Goal: Information Seeking & Learning: Learn about a topic

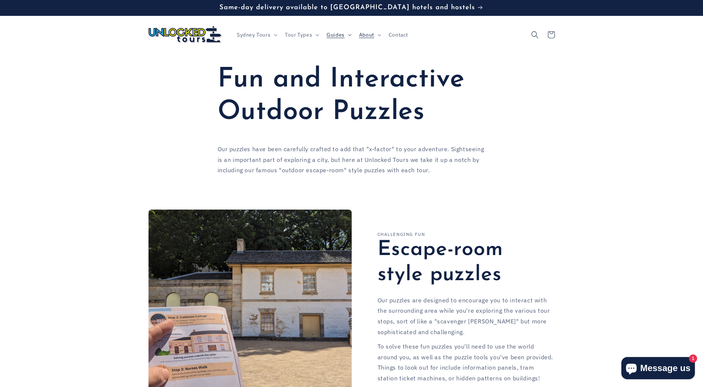
click at [348, 35] on icon at bounding box center [349, 35] width 3 height 2
click at [304, 36] on span "Tour Types" at bounding box center [298, 34] width 27 height 7
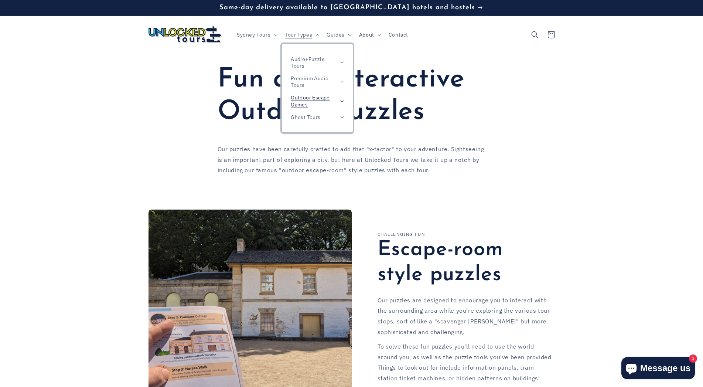
click at [323, 98] on span "Outdoor Escape Games" at bounding box center [314, 100] width 46 height 13
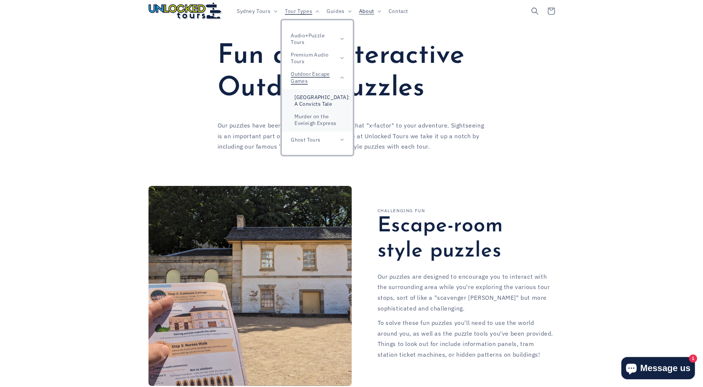
scroll to position [38, 0]
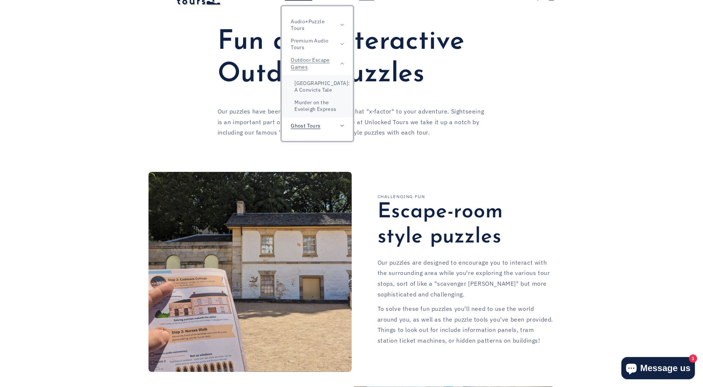
click at [319, 127] on span "Ghost Tours" at bounding box center [306, 125] width 30 height 7
click at [317, 109] on link "Murder on the Eveleigh Express" at bounding box center [317, 105] width 71 height 19
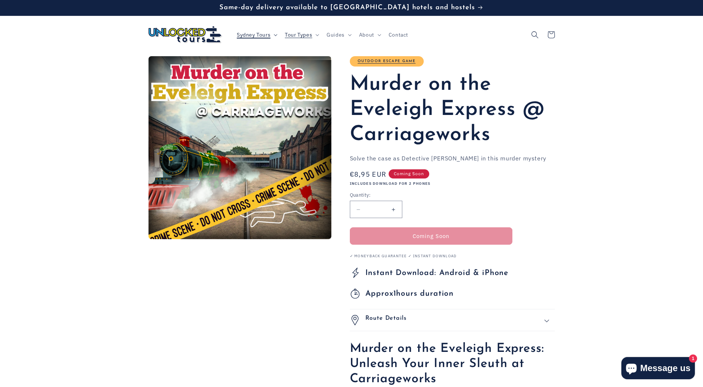
click at [251, 33] on span "Sydney Tours" at bounding box center [254, 34] width 34 height 7
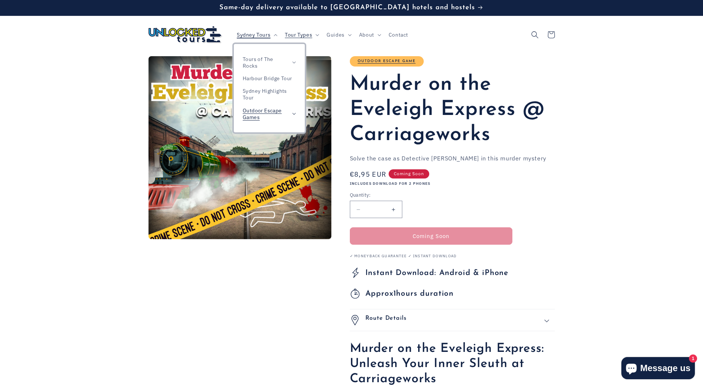
click at [255, 110] on span "Outdoor Escape Games" at bounding box center [266, 113] width 46 height 13
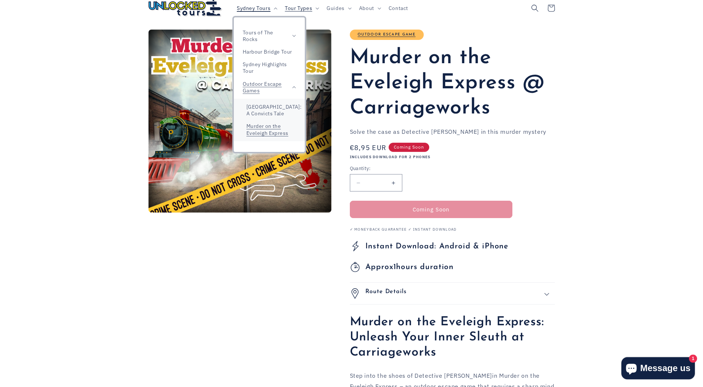
scroll to position [38, 0]
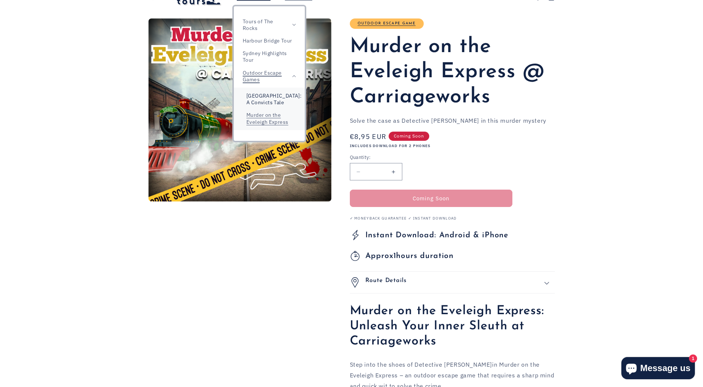
click at [271, 100] on link "[GEOGRAPHIC_DATA]: A Convicts Tale" at bounding box center [269, 98] width 71 height 19
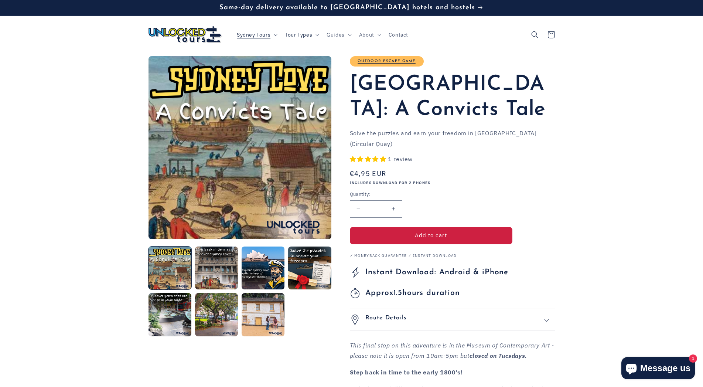
click at [243, 33] on span "Sydney Tours" at bounding box center [254, 34] width 34 height 7
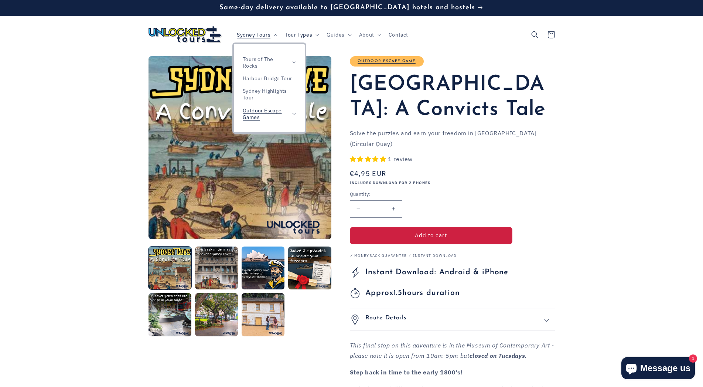
click at [278, 113] on span "Outdoor Escape Games" at bounding box center [266, 113] width 46 height 13
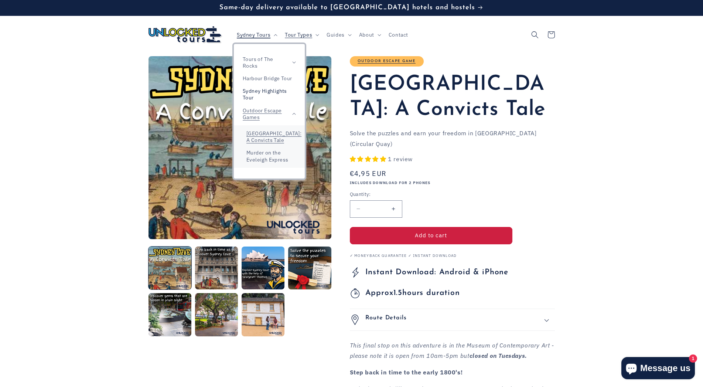
click at [264, 92] on link "Sydney Highlights Tour" at bounding box center [269, 94] width 71 height 19
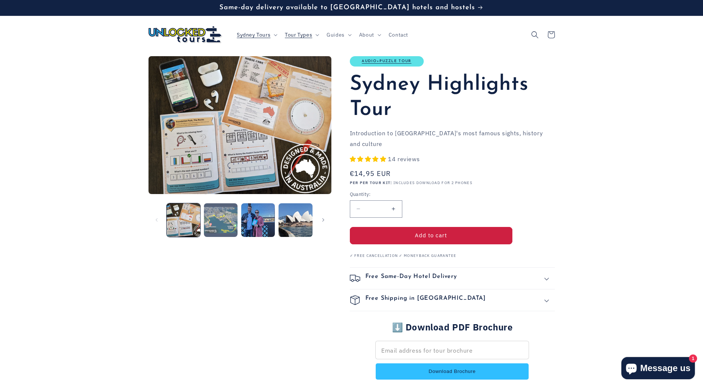
click at [218, 220] on button "Load image 2 in gallery view" at bounding box center [221, 220] width 34 height 34
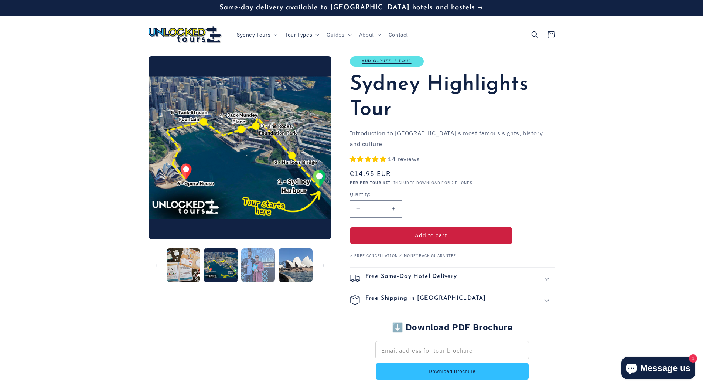
click at [247, 254] on button "Load image 3 in gallery view" at bounding box center [258, 265] width 34 height 34
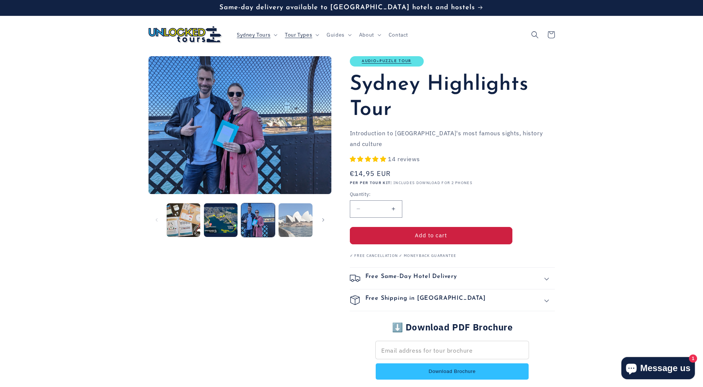
click at [293, 229] on button "Load image 4 in gallery view" at bounding box center [296, 220] width 34 height 34
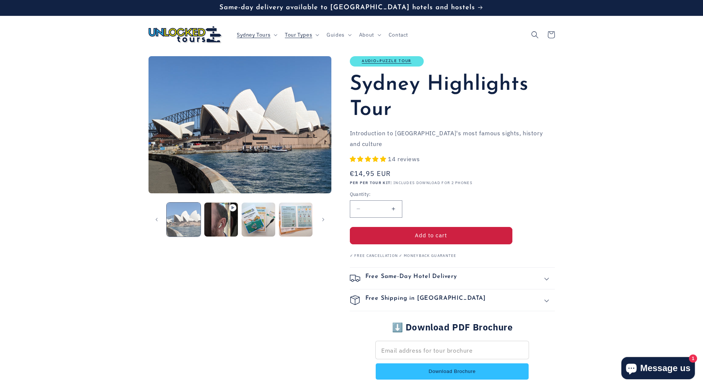
scroll to position [0, 112]
click at [262, 224] on button "Load image 5 in gallery view" at bounding box center [258, 219] width 34 height 34
